Goal: Book appointment/travel/reservation

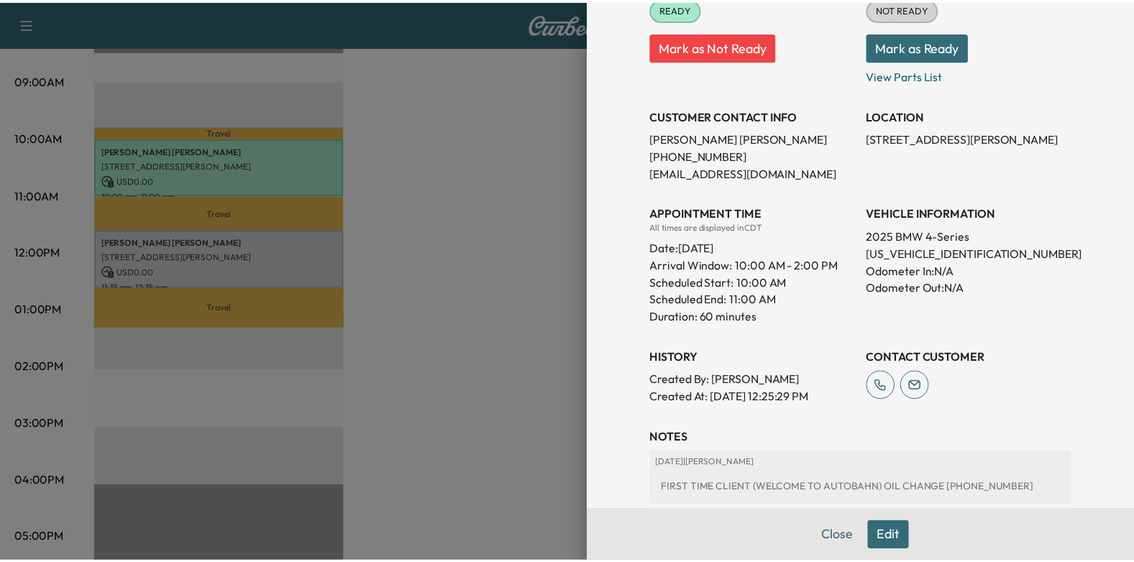
scroll to position [144, 0]
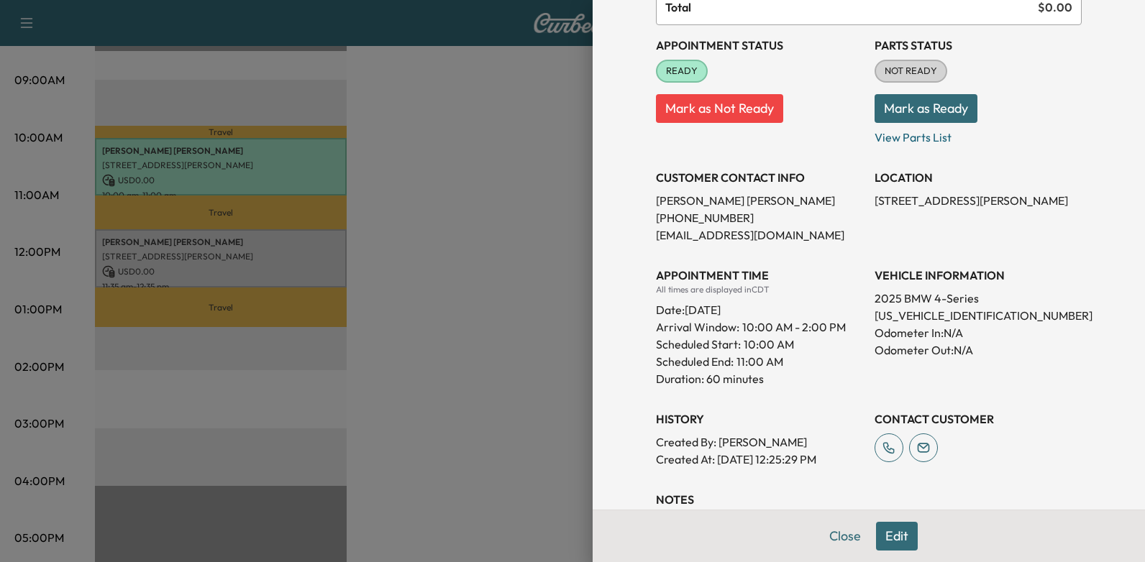
click at [359, 238] on div at bounding box center [572, 281] width 1145 height 562
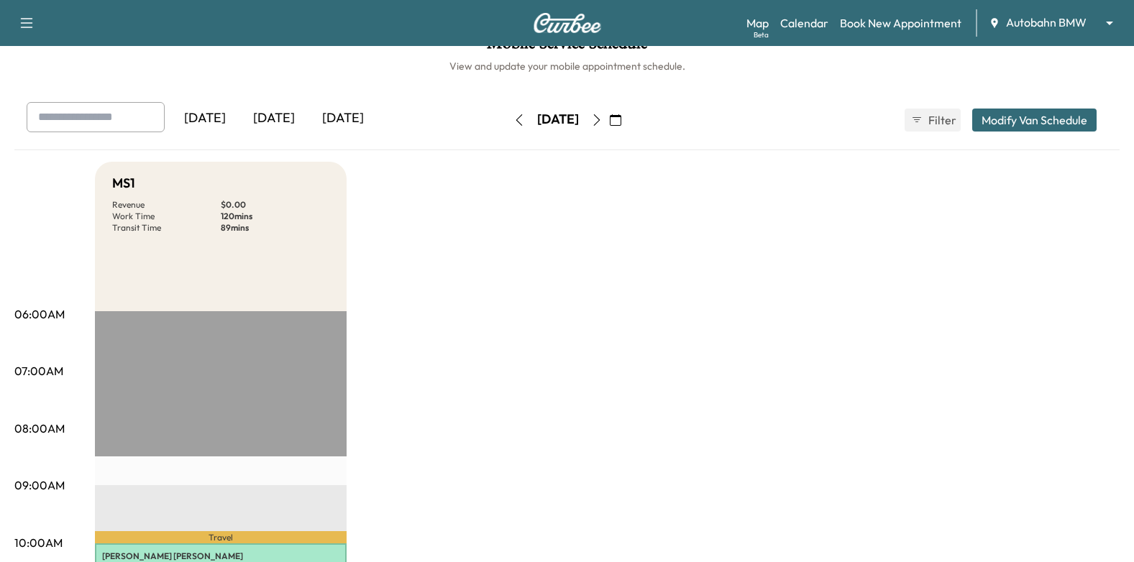
scroll to position [0, 0]
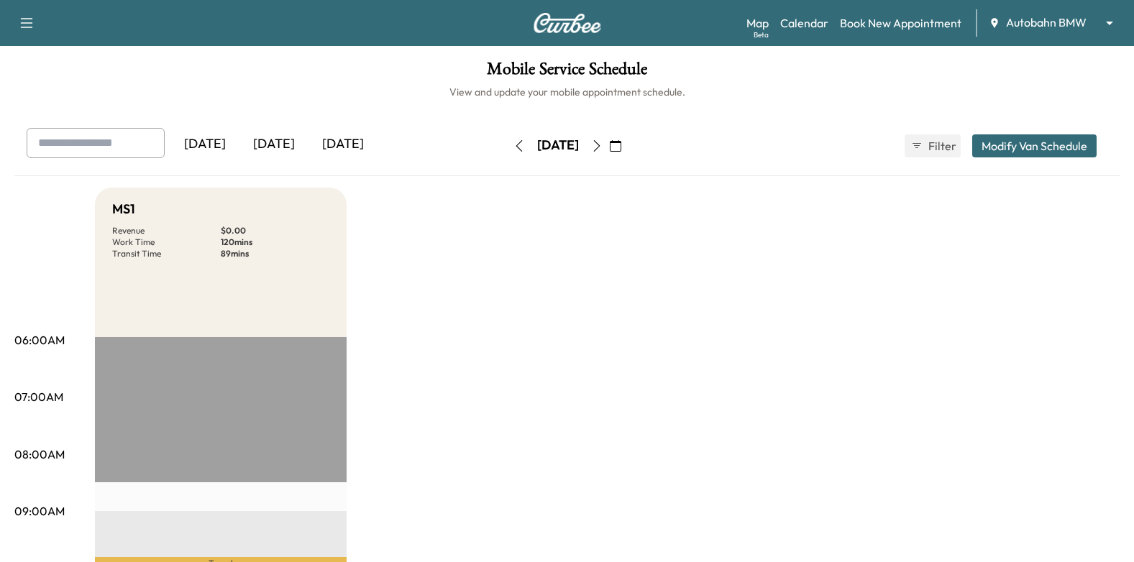
click at [621, 151] on icon "button" at bounding box center [616, 146] width 12 height 12
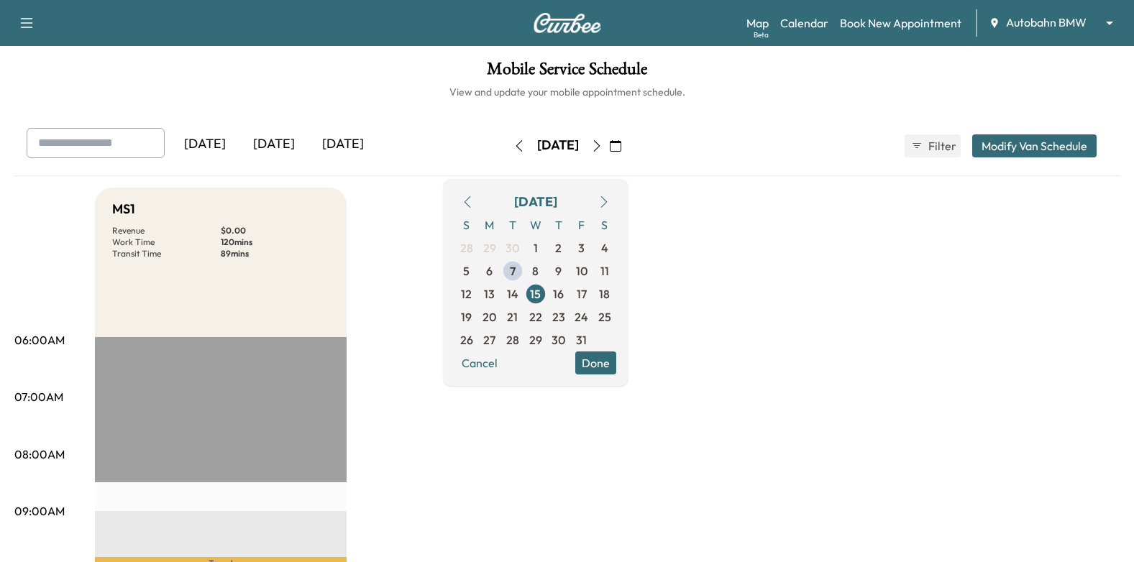
click at [1104, 20] on body "Support Log Out Map Beta Calendar Book New Appointment Autobahn BMW ******** ​ …" at bounding box center [567, 281] width 1134 height 562
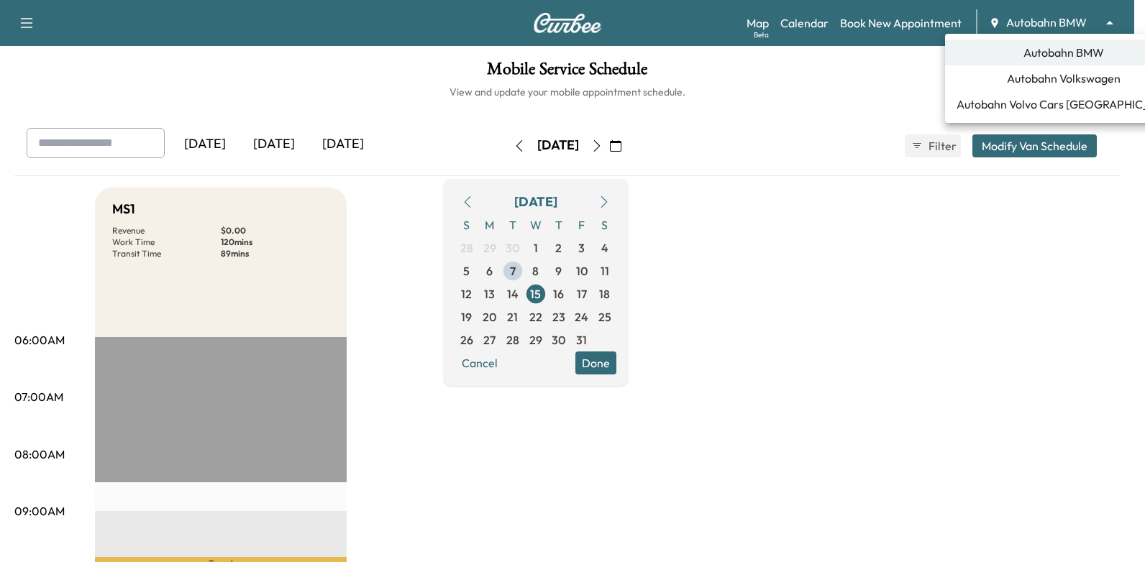
click at [1043, 81] on span "Autobahn Volkswagen" at bounding box center [1064, 78] width 114 height 17
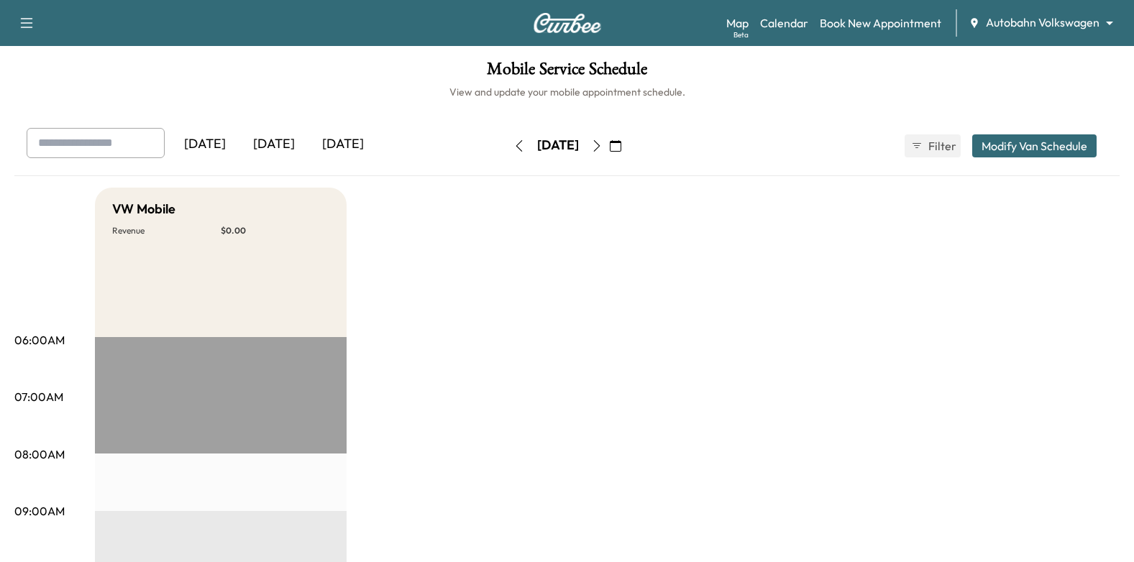
click at [621, 141] on icon "button" at bounding box center [616, 146] width 12 height 12
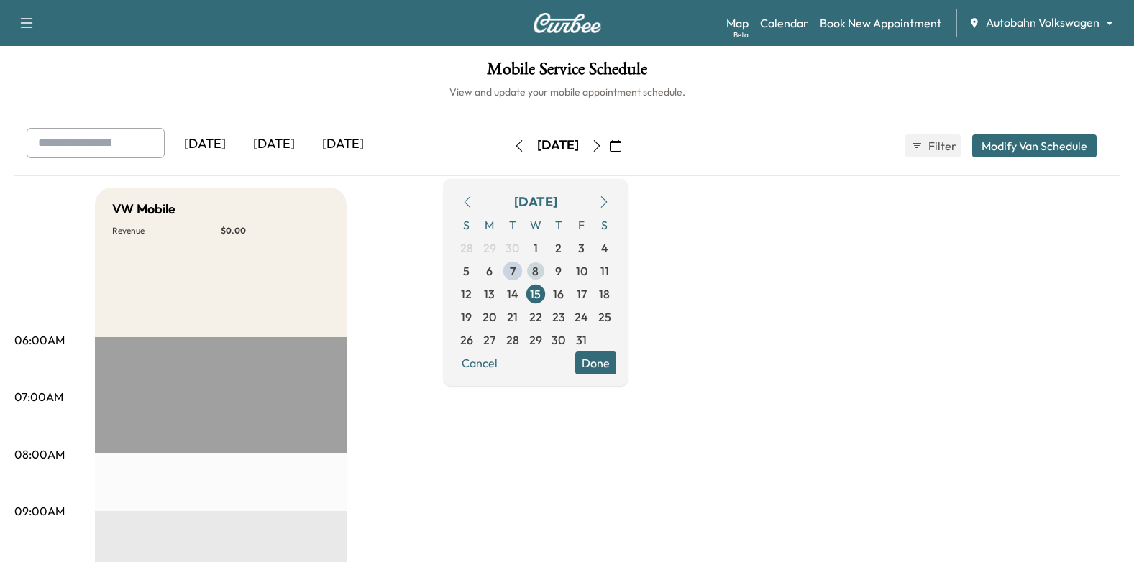
click at [539, 264] on span "8" at bounding box center [535, 270] width 6 height 17
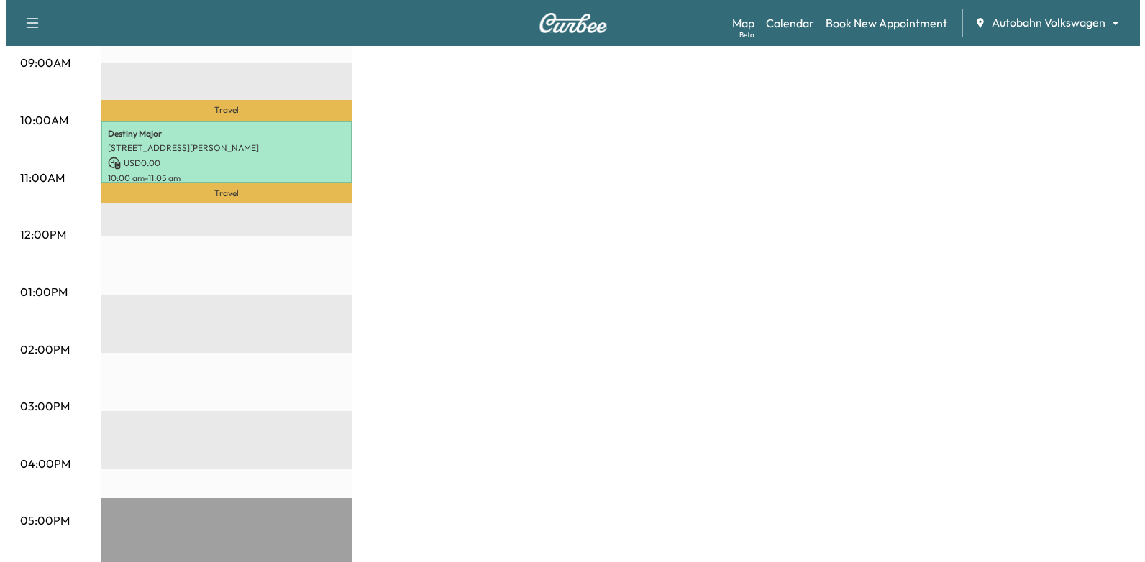
scroll to position [503, 0]
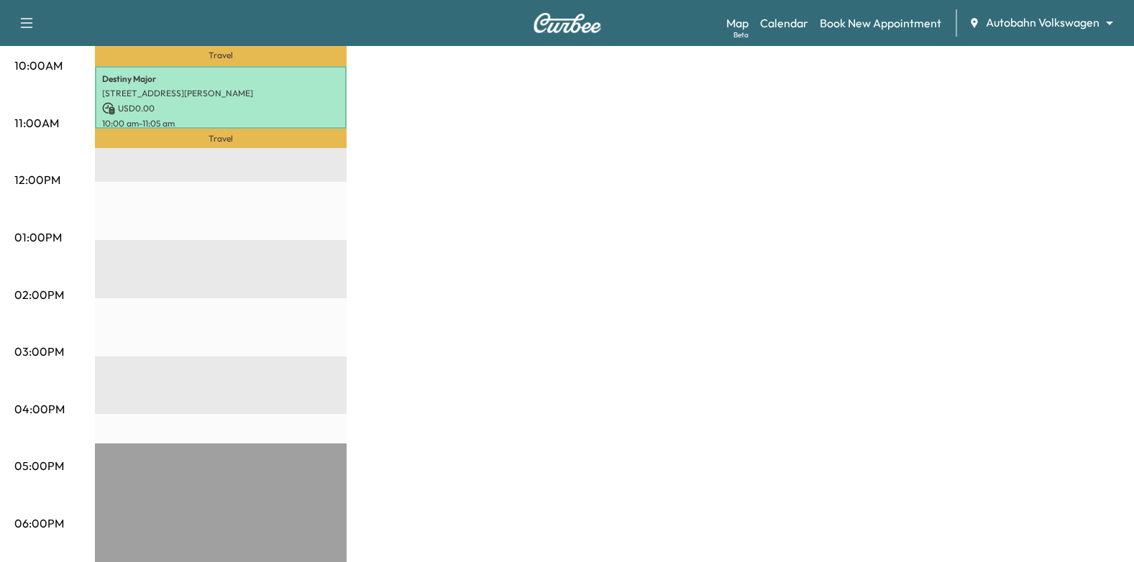
click at [275, 118] on p "10:00 am - 11:05 am" at bounding box center [220, 124] width 237 height 12
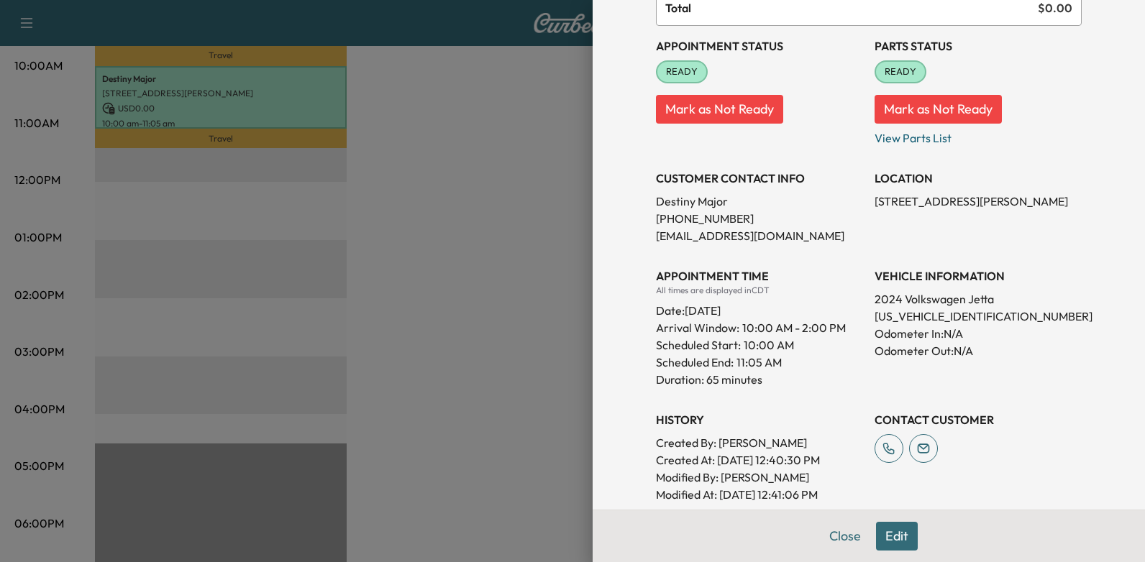
scroll to position [306, 0]
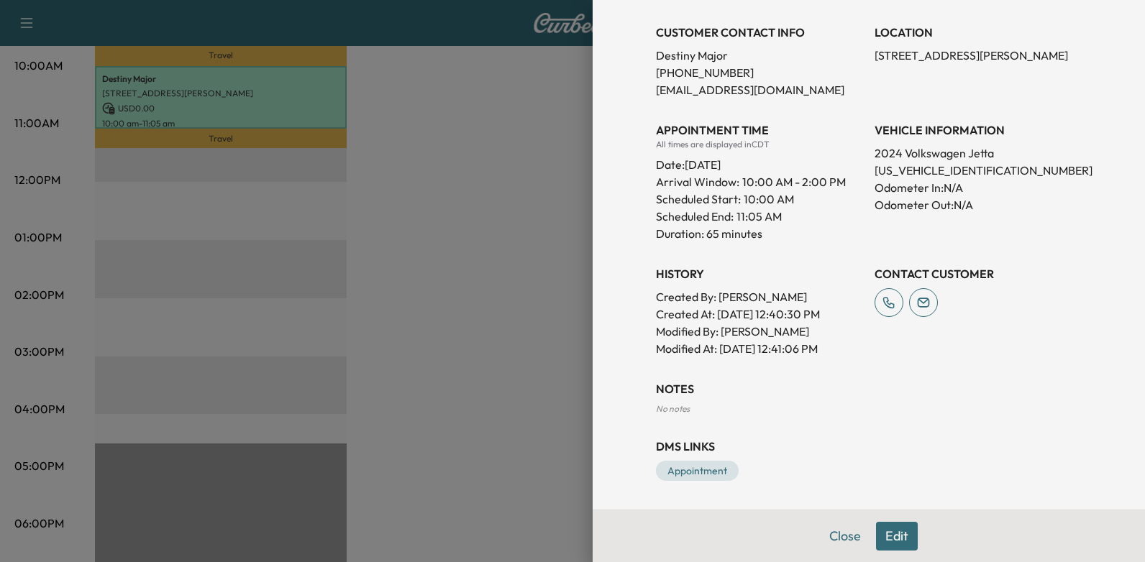
click at [908, 545] on div "Close Edit" at bounding box center [869, 536] width 552 height 52
click at [883, 536] on button "Edit" at bounding box center [897, 536] width 42 height 29
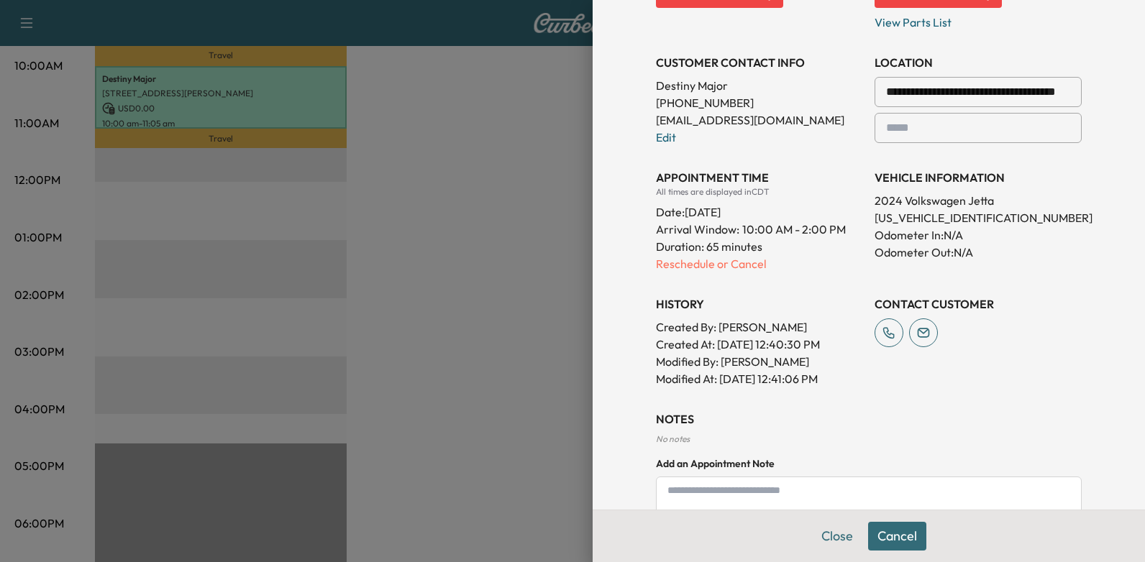
scroll to position [337, 0]
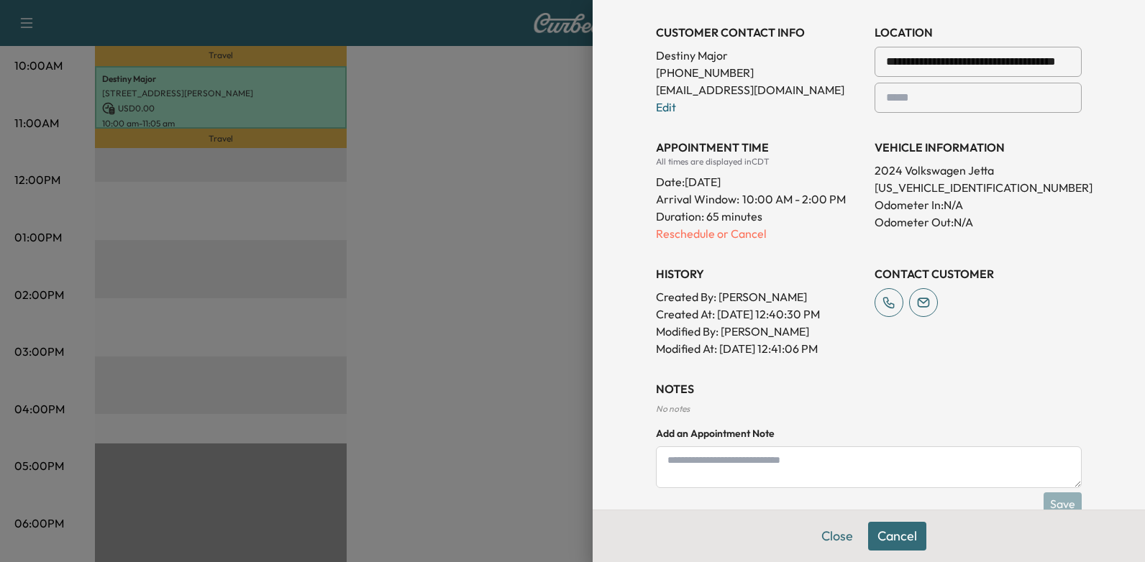
paste textarea "**********"
type textarea "**********"
click at [1043, 498] on button "Save" at bounding box center [1062, 504] width 38 height 23
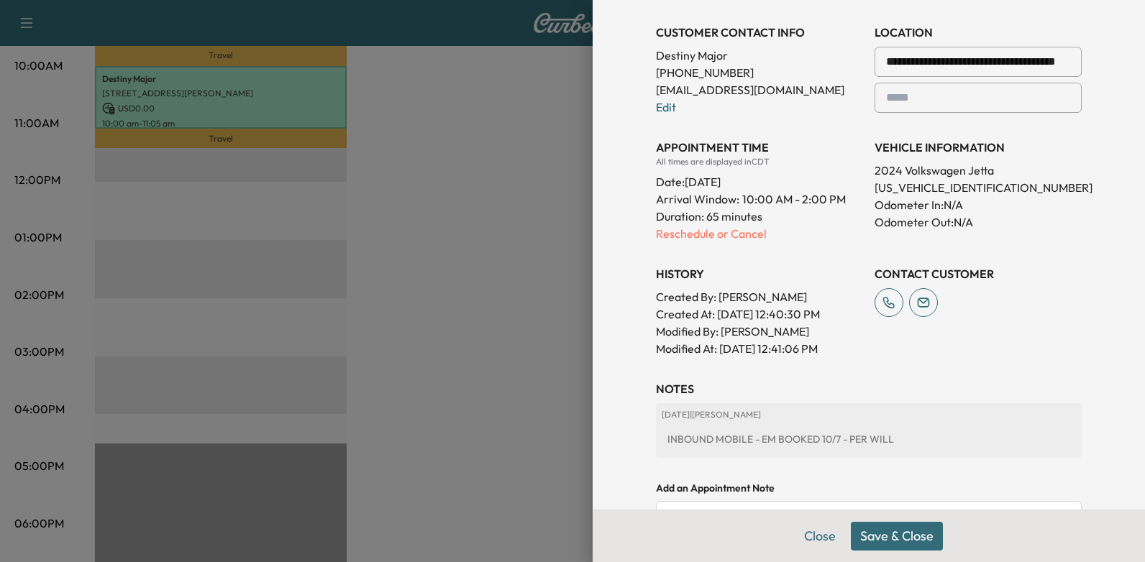
click at [878, 531] on button "Save & Close" at bounding box center [897, 536] width 92 height 29
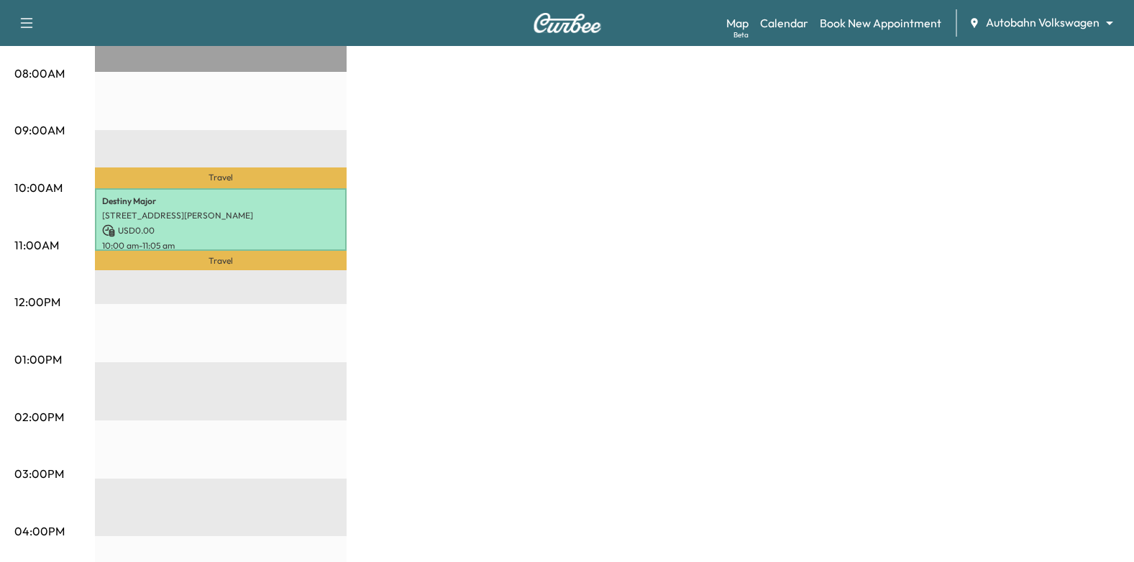
scroll to position [288, 0]
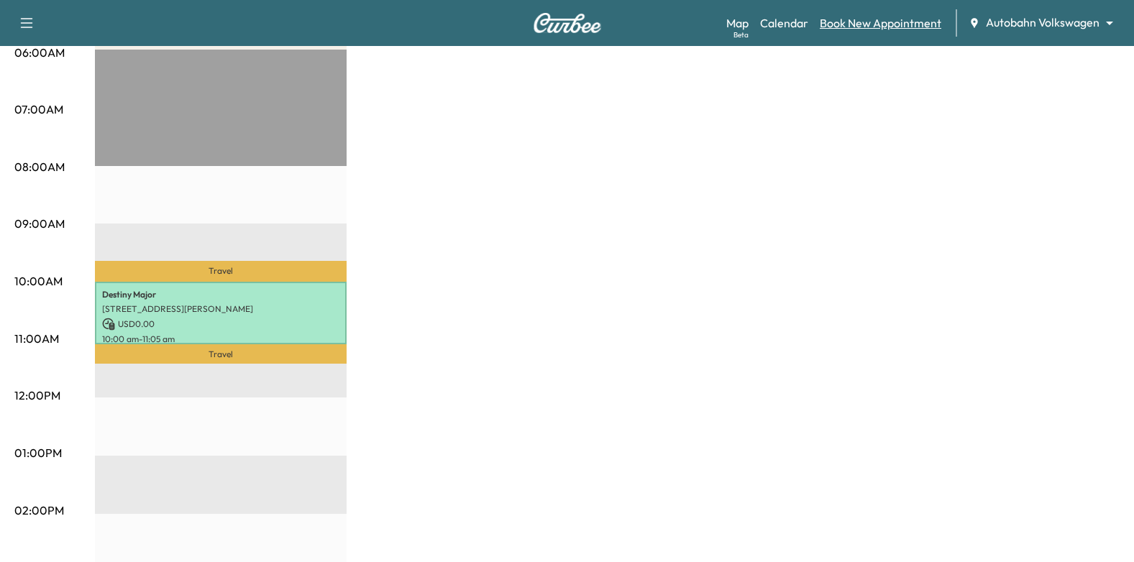
click at [862, 21] on link "Book New Appointment" at bounding box center [881, 22] width 122 height 17
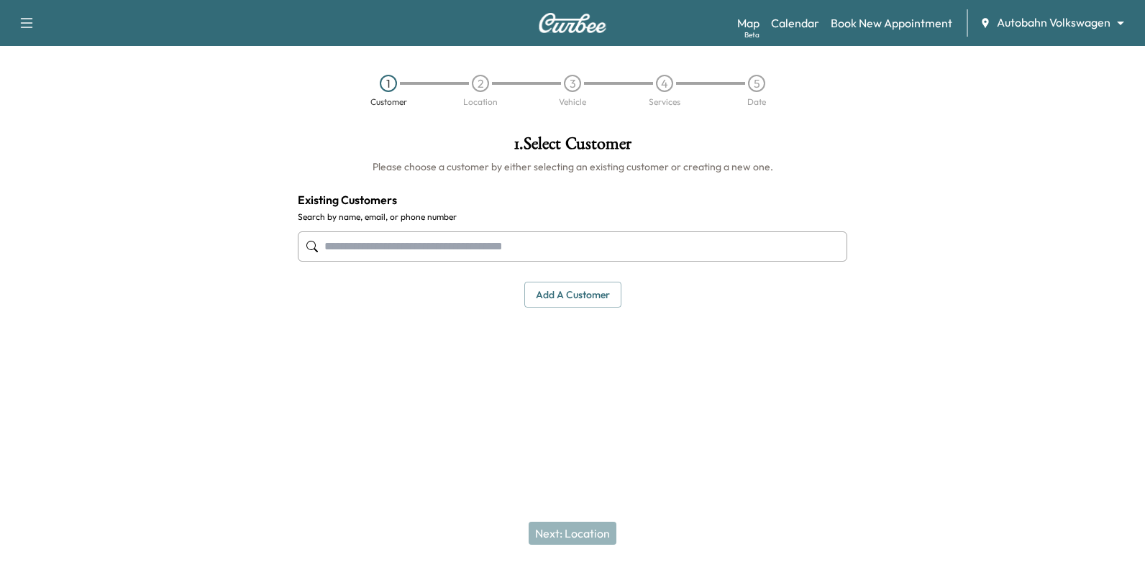
click at [620, 251] on input "text" at bounding box center [572, 247] width 549 height 30
type input "******"
drag, startPoint x: 960, startPoint y: 129, endPoint x: 908, endPoint y: 107, distance: 56.4
click at [960, 129] on div at bounding box center [1002, 264] width 286 height 281
click at [562, 252] on input "text" at bounding box center [572, 247] width 549 height 30
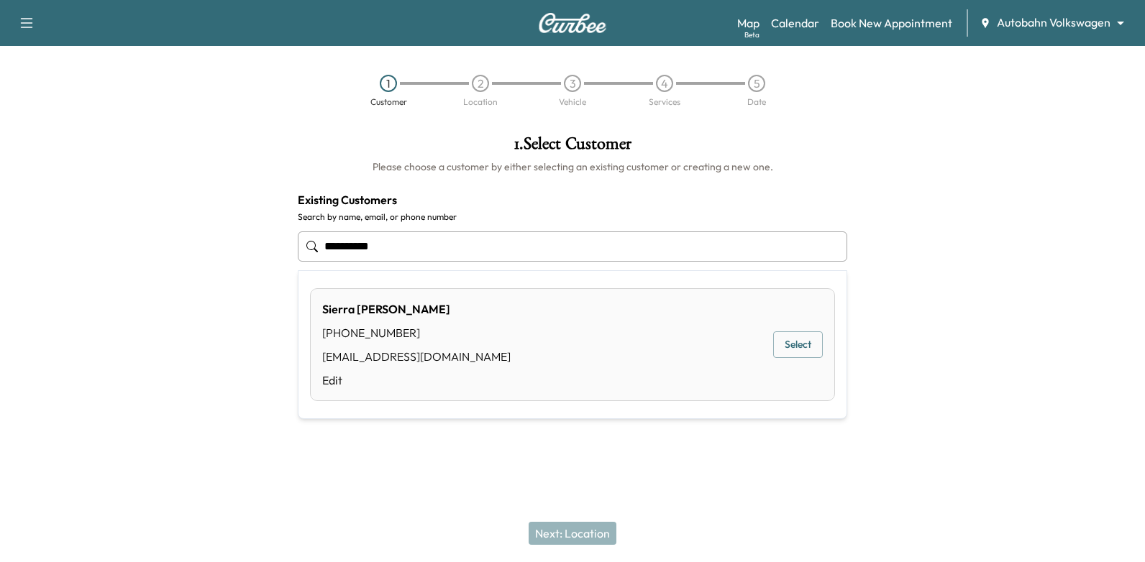
click at [771, 340] on div "Sierra Smith (682) 327-6520 Sierrasmith832@gmail.com Edit Select" at bounding box center [572, 344] width 525 height 113
type input "**********"
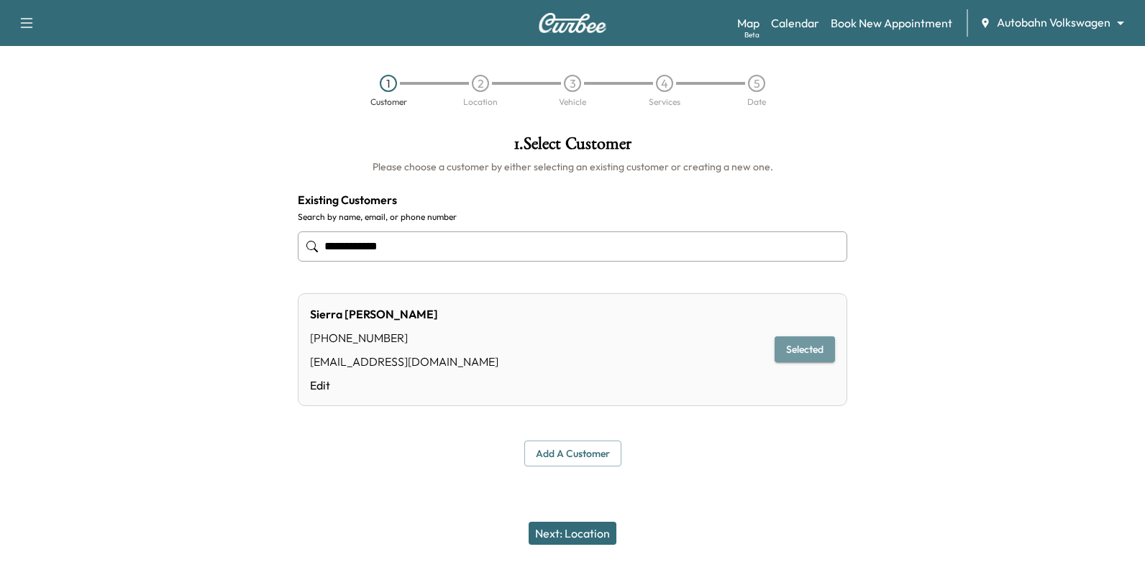
click at [800, 347] on button "Selected" at bounding box center [804, 350] width 60 height 27
click at [572, 526] on button "Next: Location" at bounding box center [573, 533] width 88 height 23
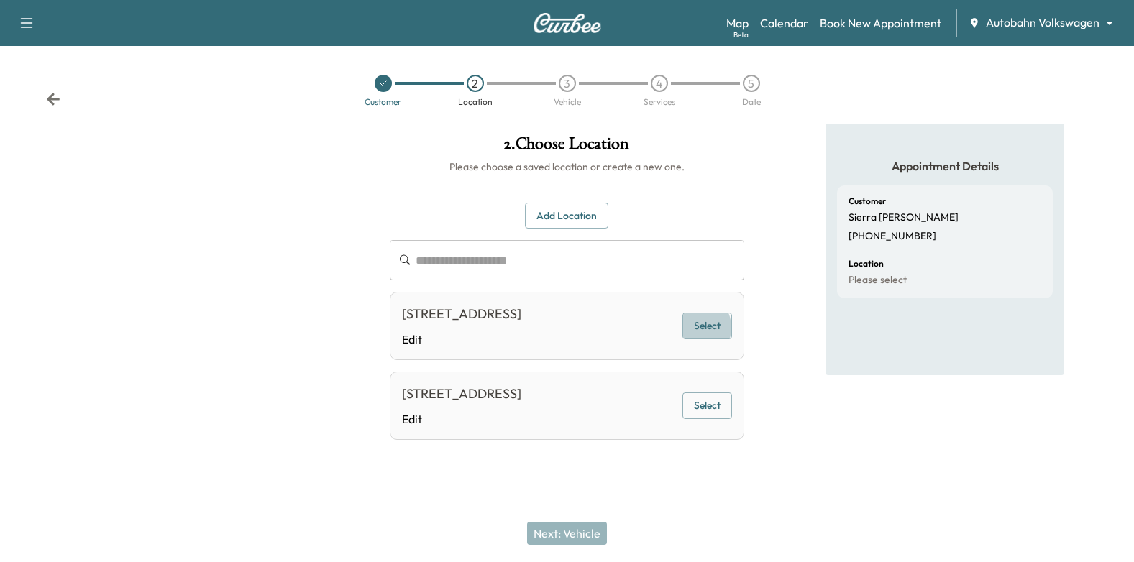
drag, startPoint x: 694, startPoint y: 338, endPoint x: 682, endPoint y: 373, distance: 37.1
click at [694, 337] on button "Select" at bounding box center [707, 326] width 50 height 27
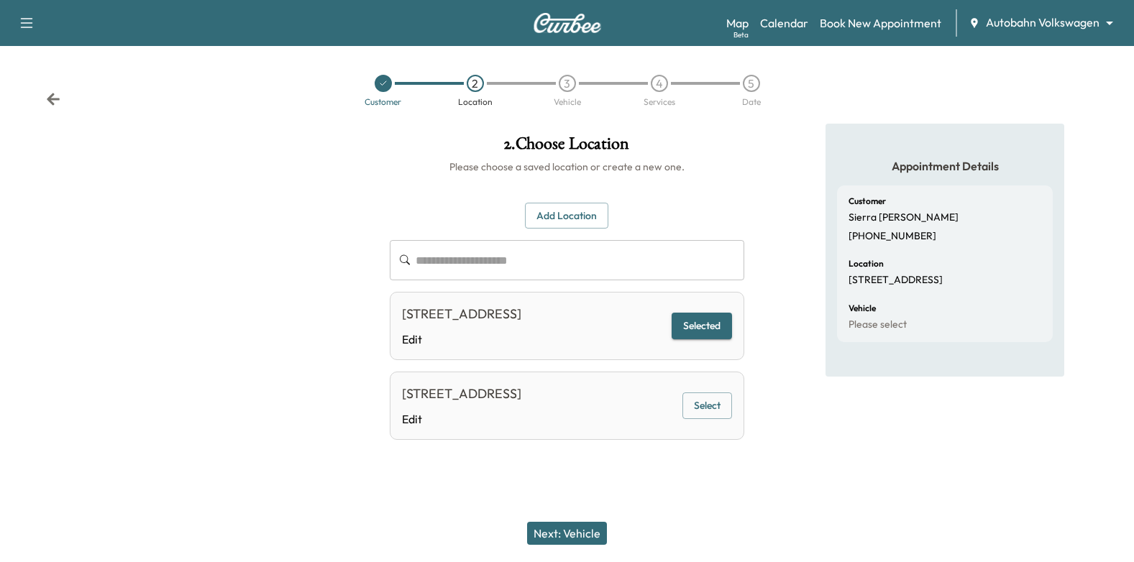
click at [581, 534] on button "Next: Vehicle" at bounding box center [567, 533] width 80 height 23
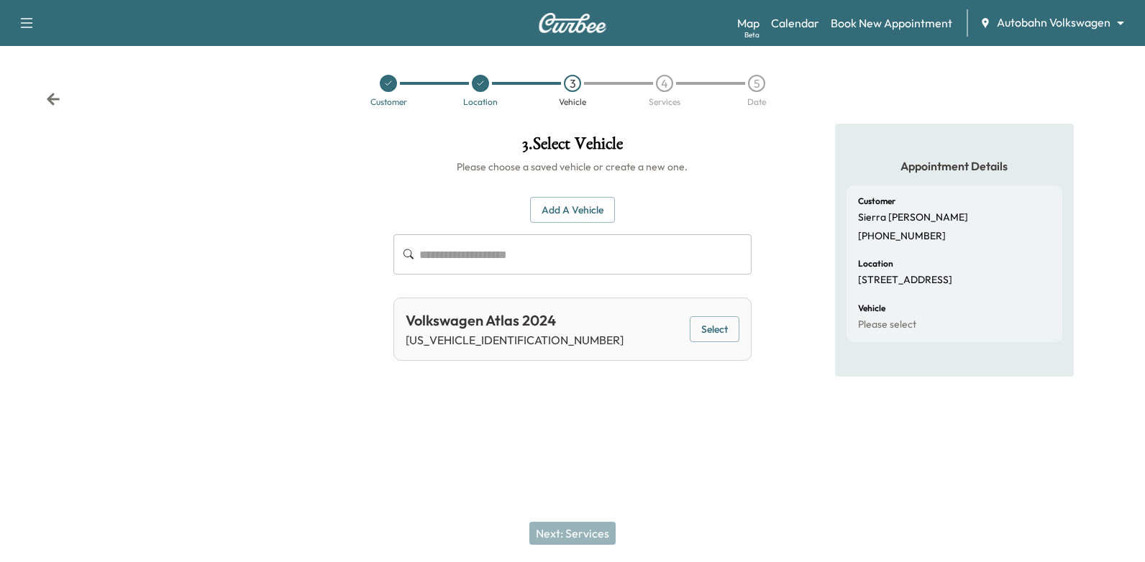
click at [714, 332] on button "Select" at bounding box center [715, 329] width 50 height 27
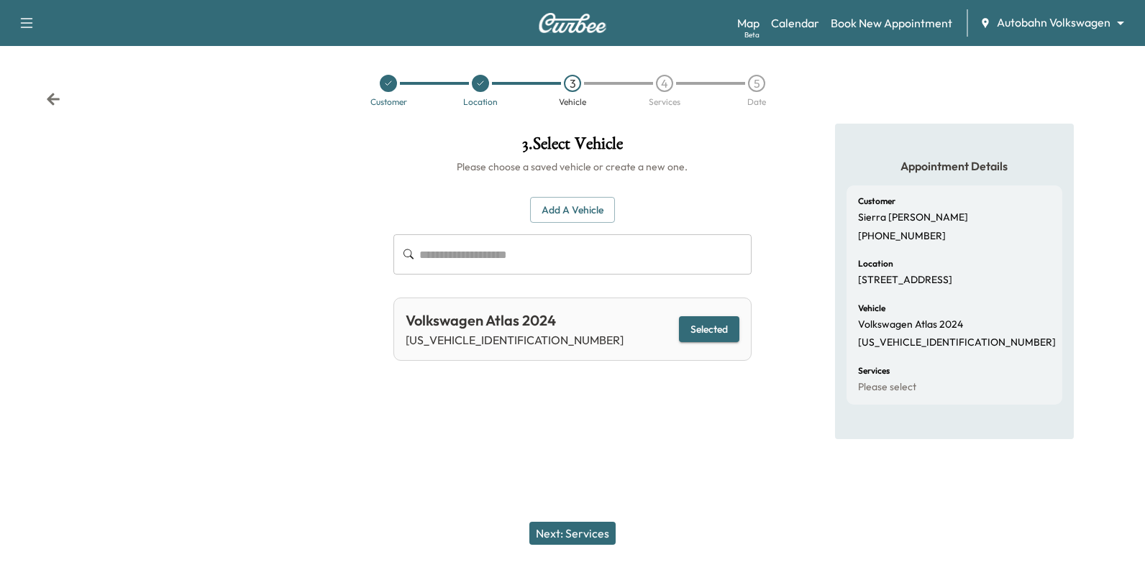
click at [590, 537] on button "Next: Services" at bounding box center [572, 533] width 86 height 23
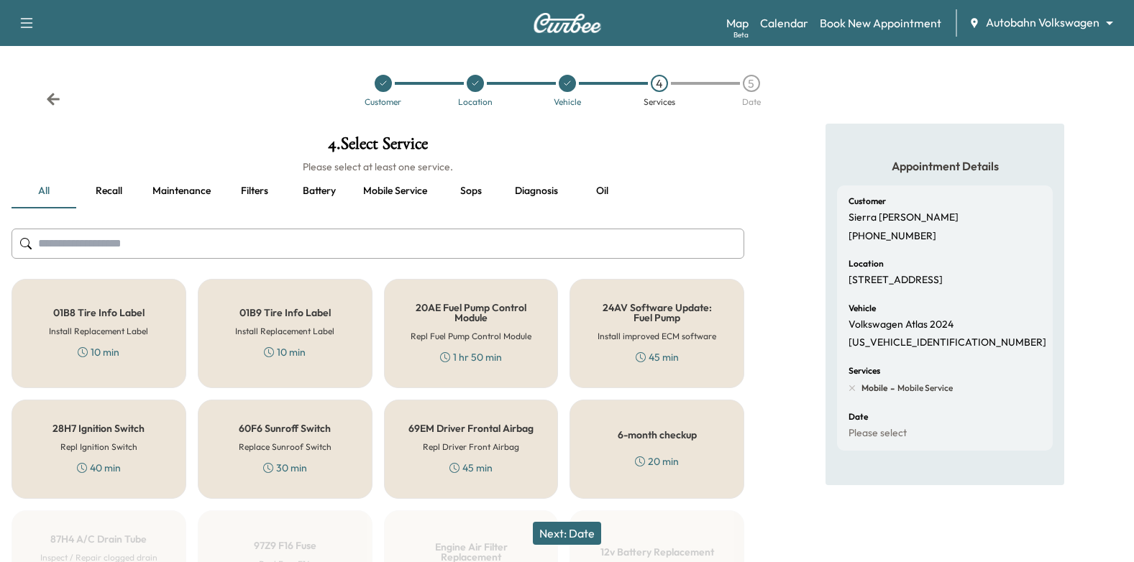
click at [687, 437] on h5 "6-month checkup" at bounding box center [657, 435] width 79 height 10
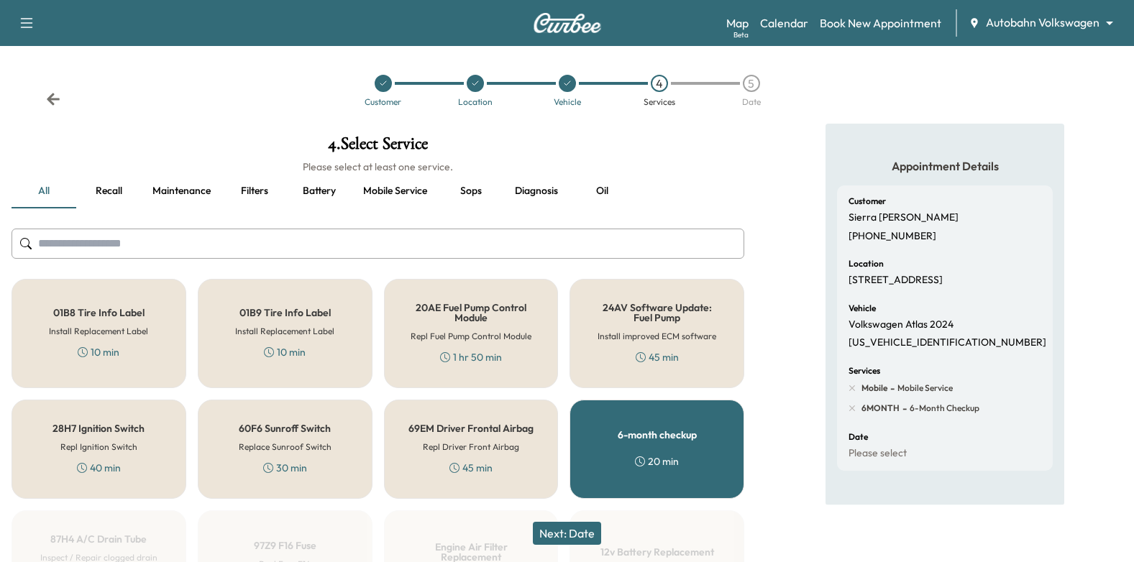
click at [586, 535] on button "Next: Date" at bounding box center [567, 533] width 68 height 23
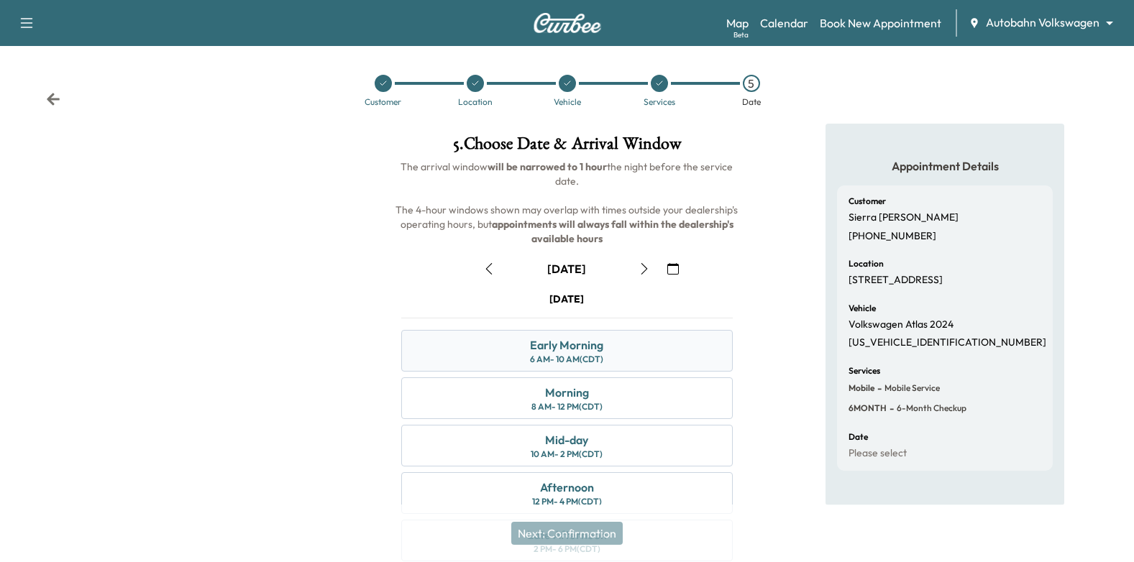
click at [605, 359] on div "Early Morning 6 AM - 10 AM (CDT)" at bounding box center [567, 351] width 332 height 42
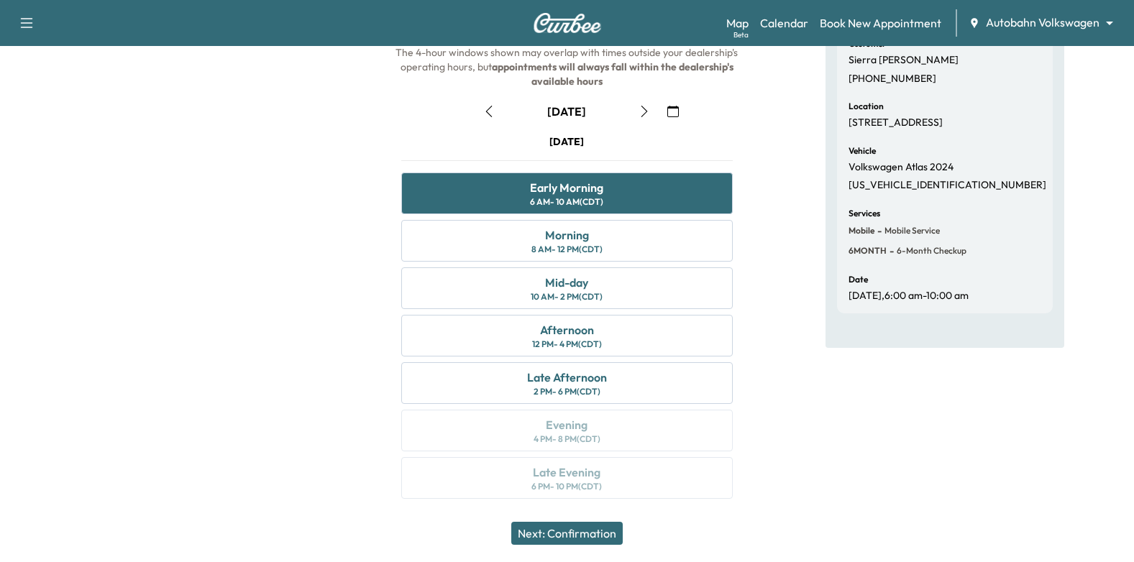
click at [587, 526] on button "Next: Confirmation" at bounding box center [566, 533] width 111 height 23
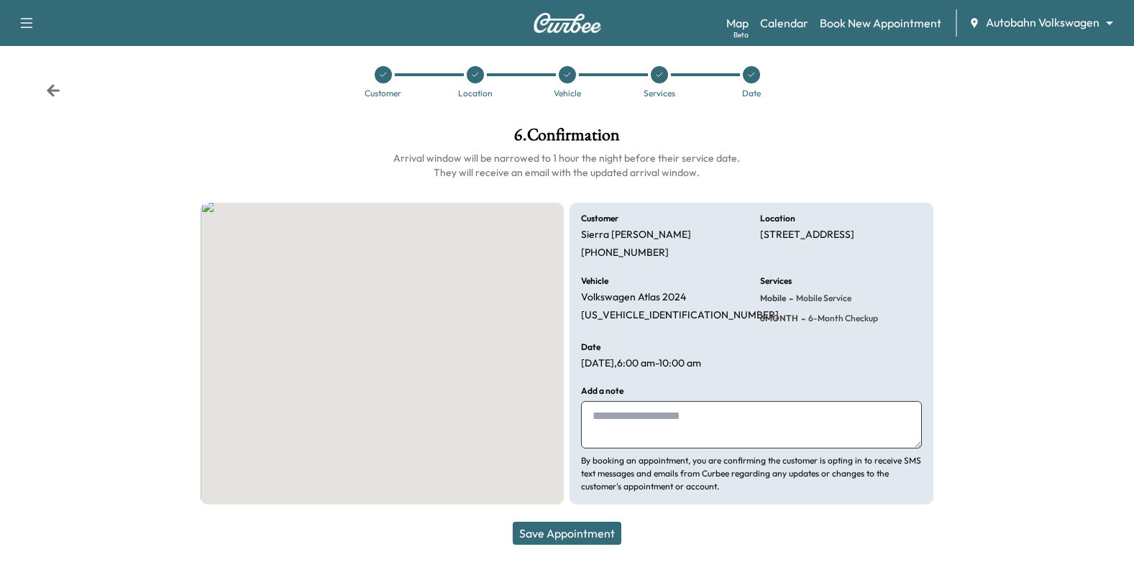
scroll to position [16, 0]
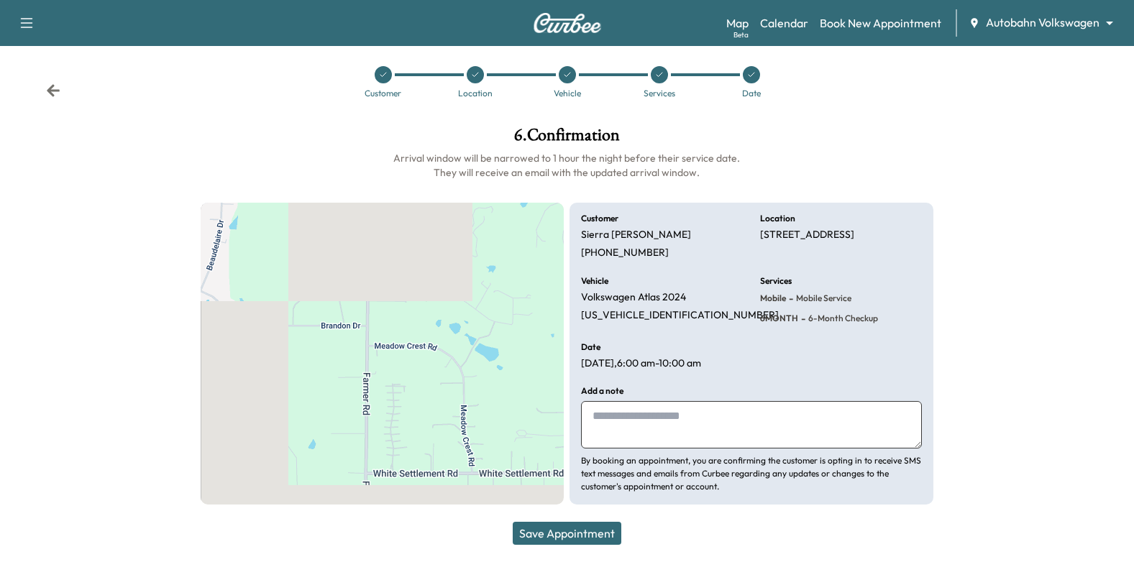
click at [680, 416] on textarea at bounding box center [751, 424] width 341 height 47
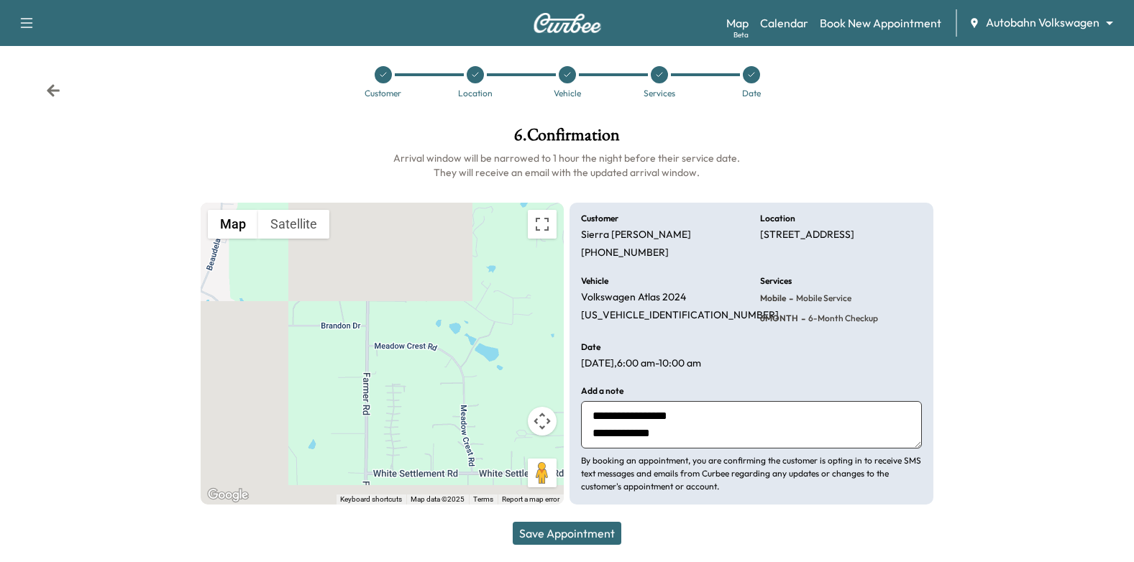
scroll to position [10, 0]
type textarea "**********"
click at [605, 534] on button "Save Appointment" at bounding box center [567, 533] width 109 height 23
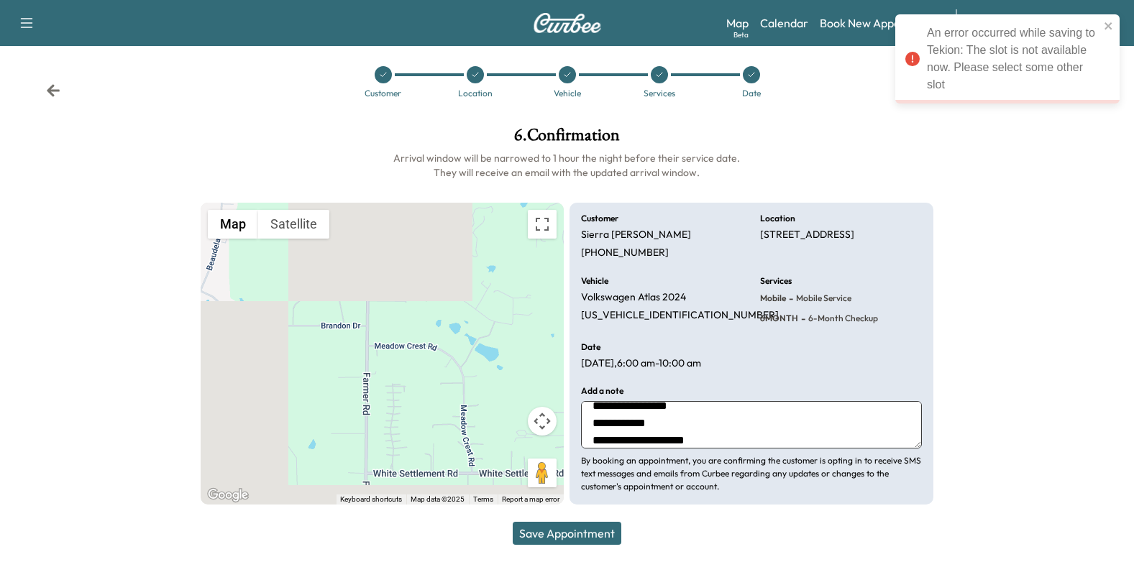
click at [657, 66] on div at bounding box center [659, 74] width 17 height 17
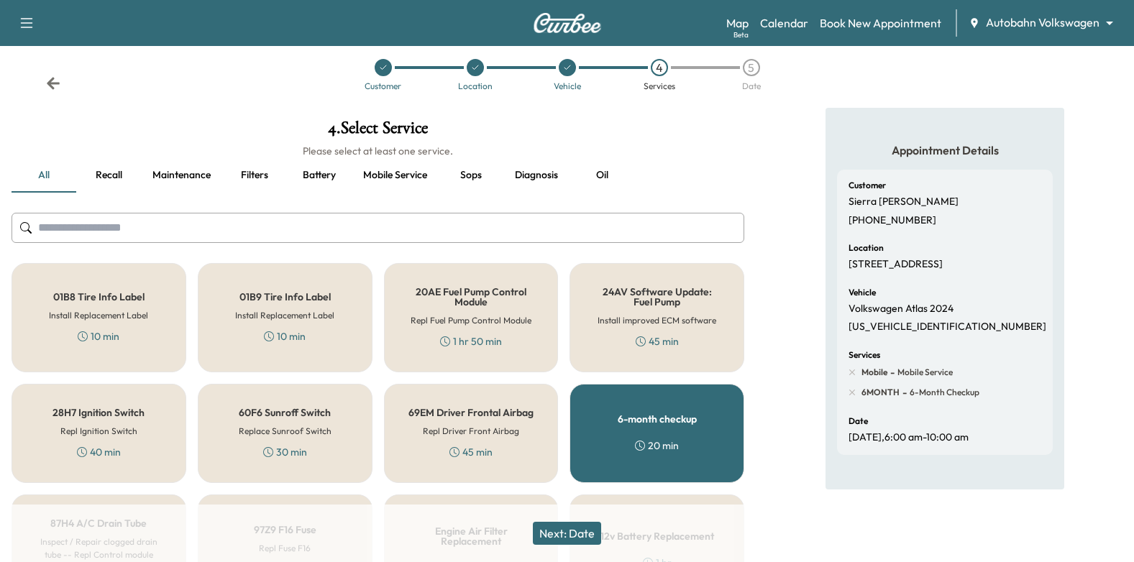
click at [759, 65] on div "5" at bounding box center [751, 67] width 17 height 17
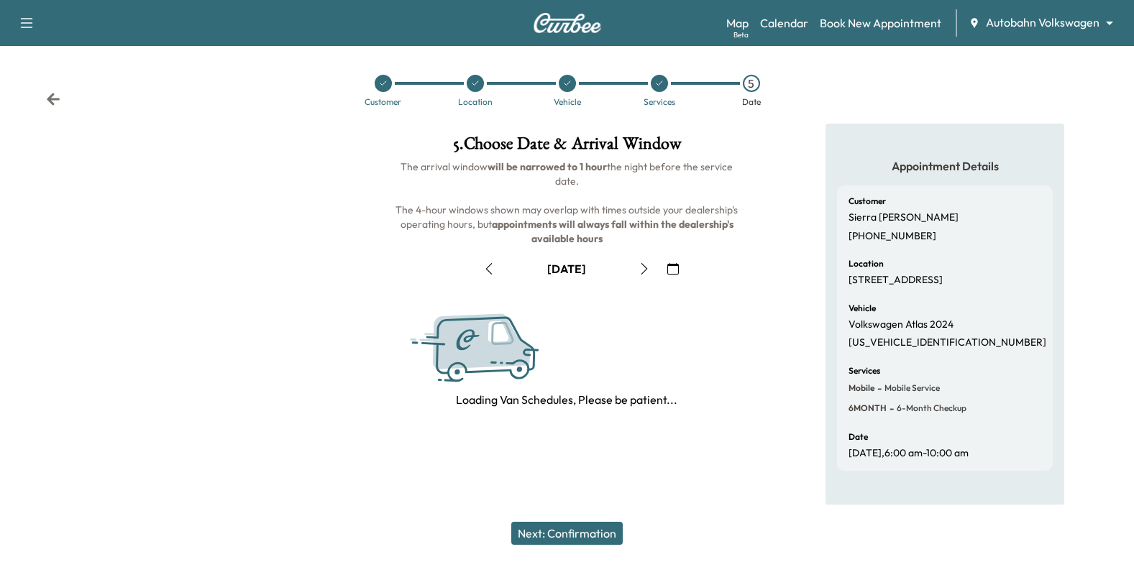
scroll to position [16, 0]
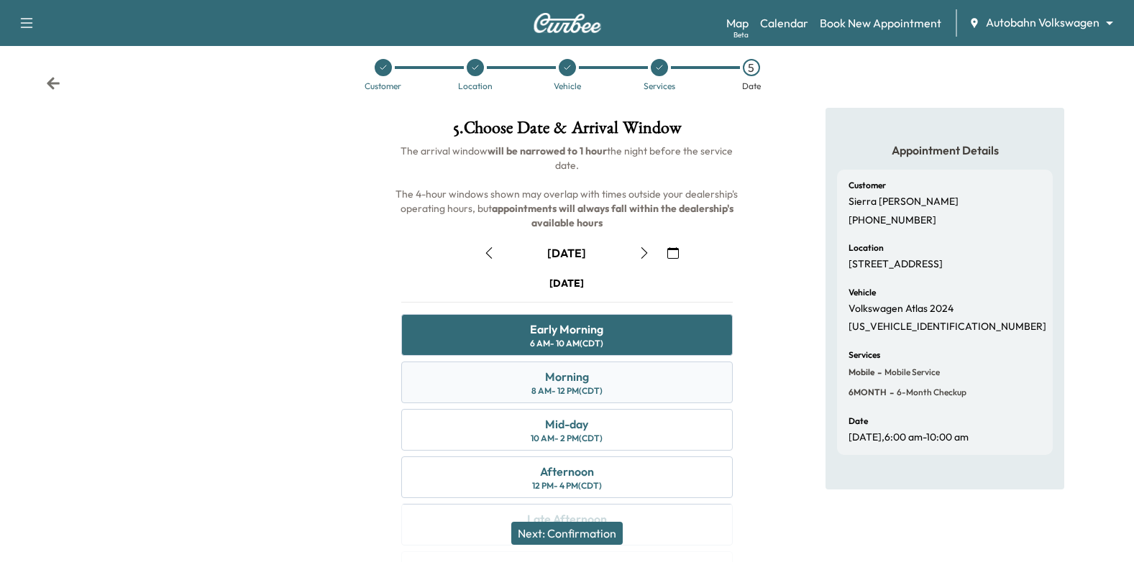
click at [639, 391] on div "Morning 8 AM - 12 PM (CDT)" at bounding box center [567, 383] width 332 height 42
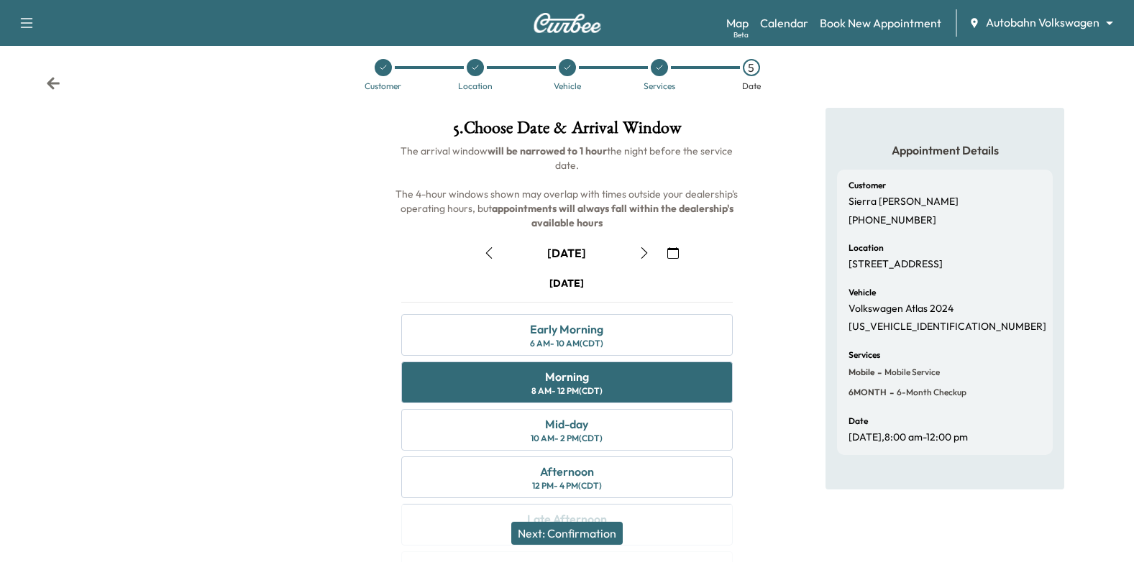
click at [575, 547] on div "Next: Confirmation" at bounding box center [567, 534] width 1134 height 58
click at [580, 534] on button "Next: Confirmation" at bounding box center [566, 533] width 111 height 23
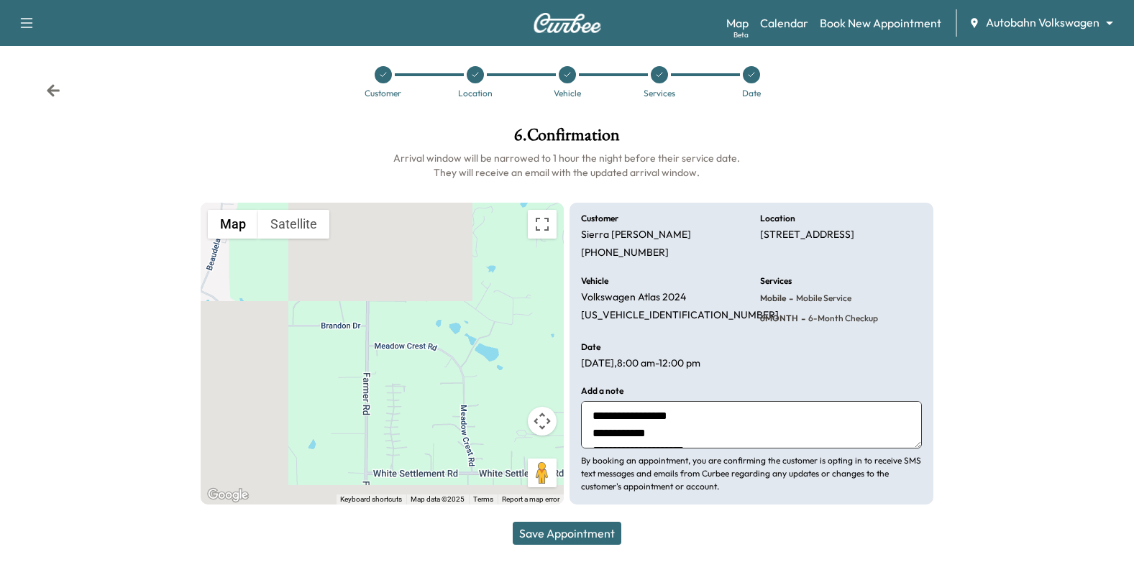
click at [590, 538] on button "Save Appointment" at bounding box center [567, 533] width 109 height 23
click at [1092, 206] on div at bounding box center [1039, 315] width 189 height 401
